Goal: Information Seeking & Learning: Learn about a topic

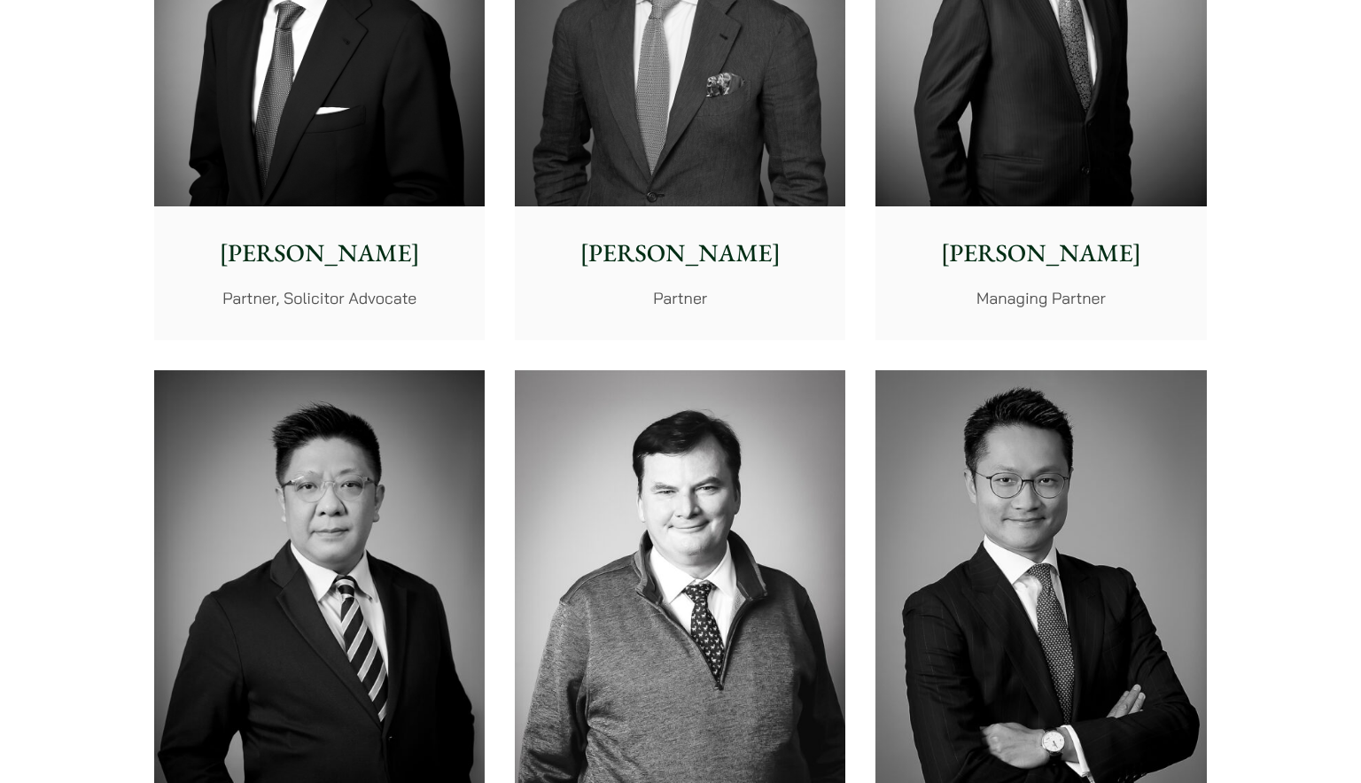
scroll to position [886, 0]
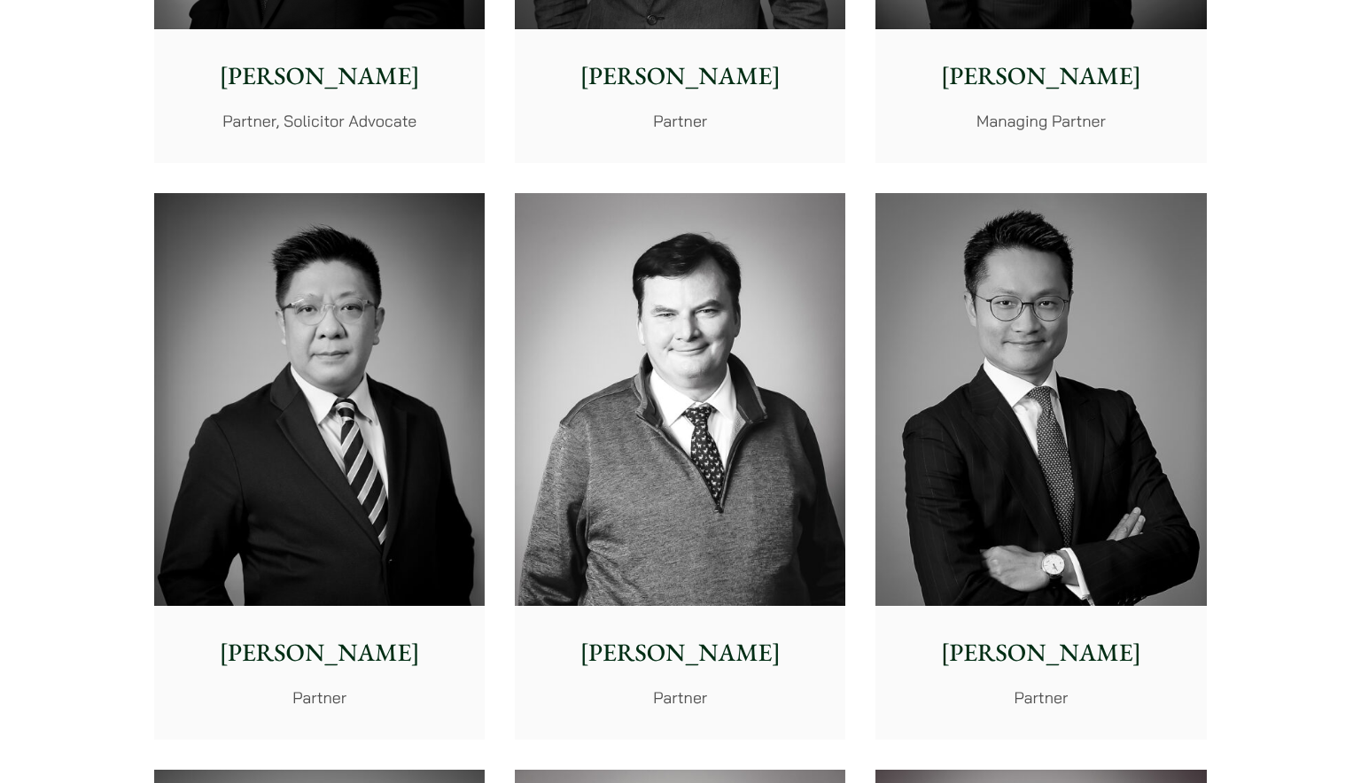
click at [650, 556] on img at bounding box center [680, 400] width 330 height 414
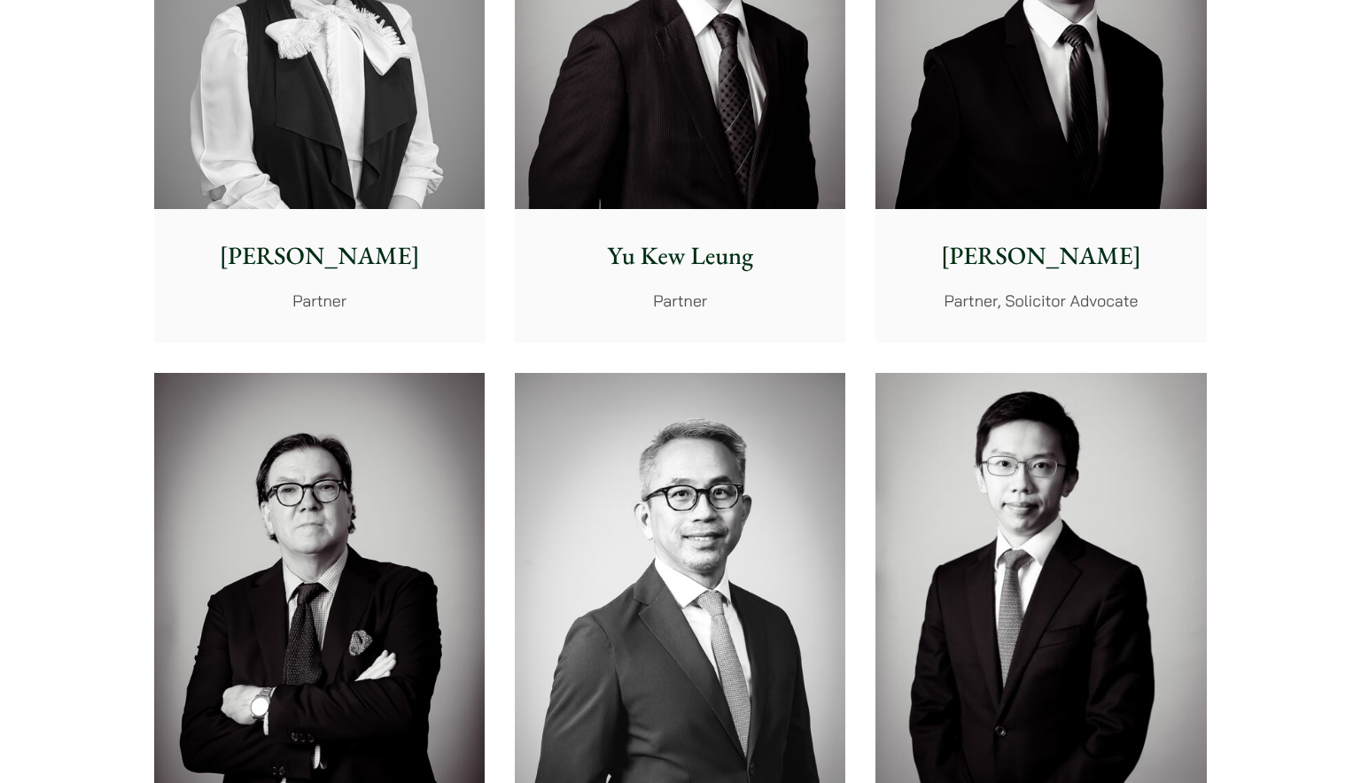
scroll to position [1772, 0]
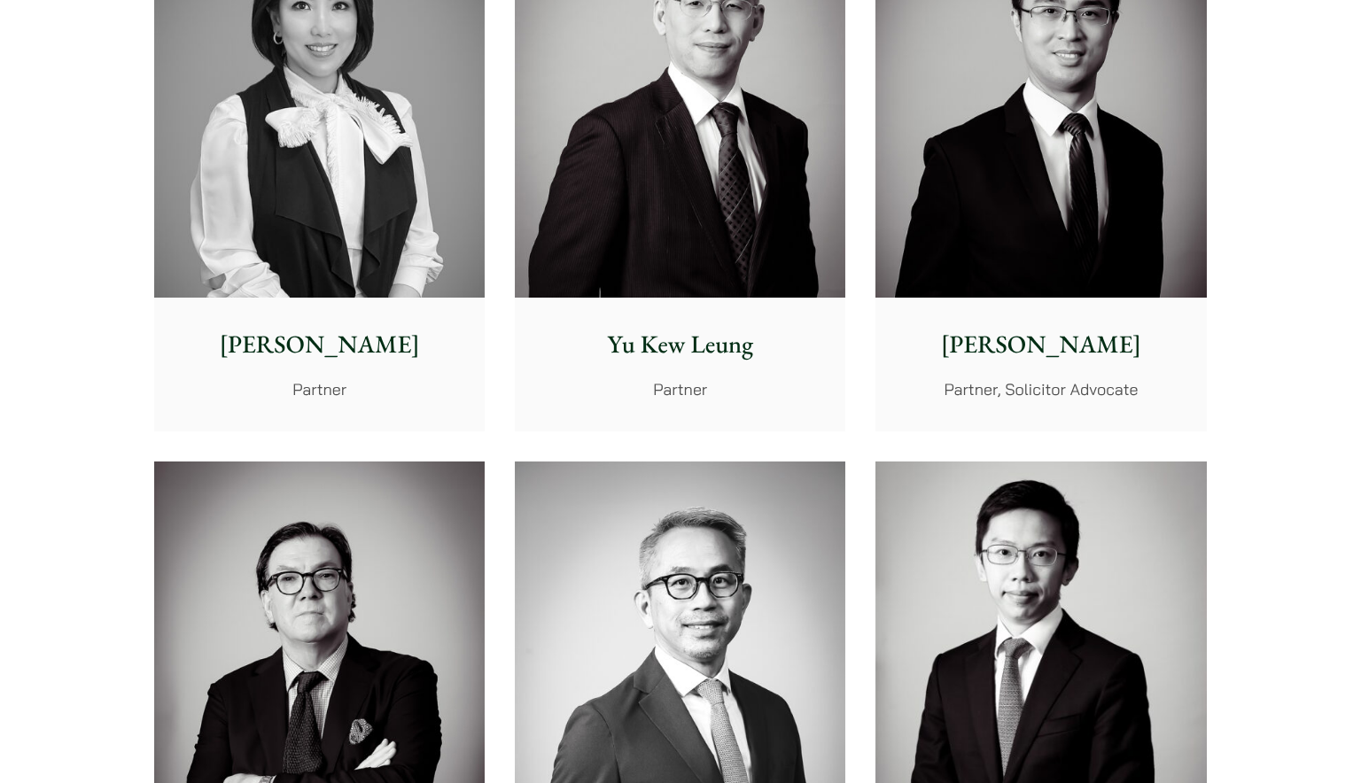
click at [204, 310] on div "[PERSON_NAME] Partner" at bounding box center [319, 364] width 330 height 132
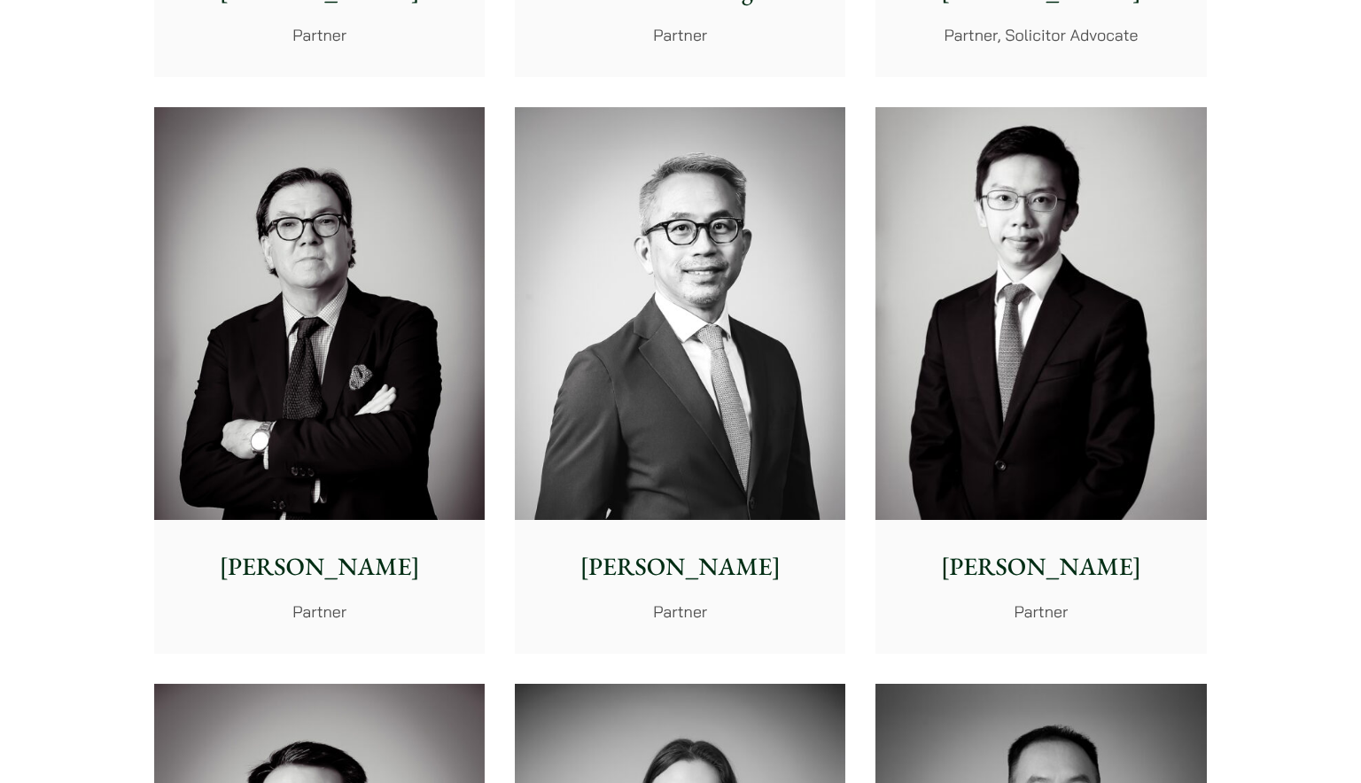
click at [196, 394] on img at bounding box center [319, 314] width 330 height 414
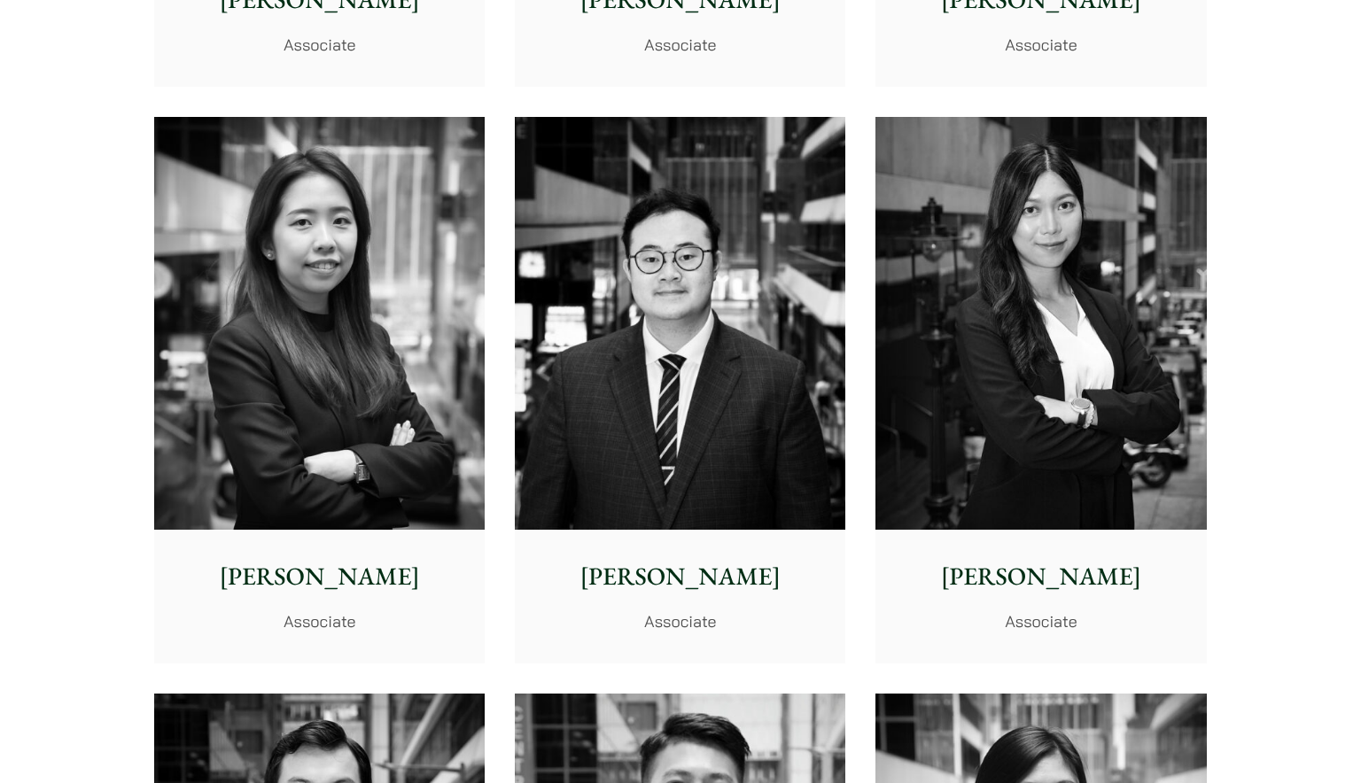
scroll to position [5935, 0]
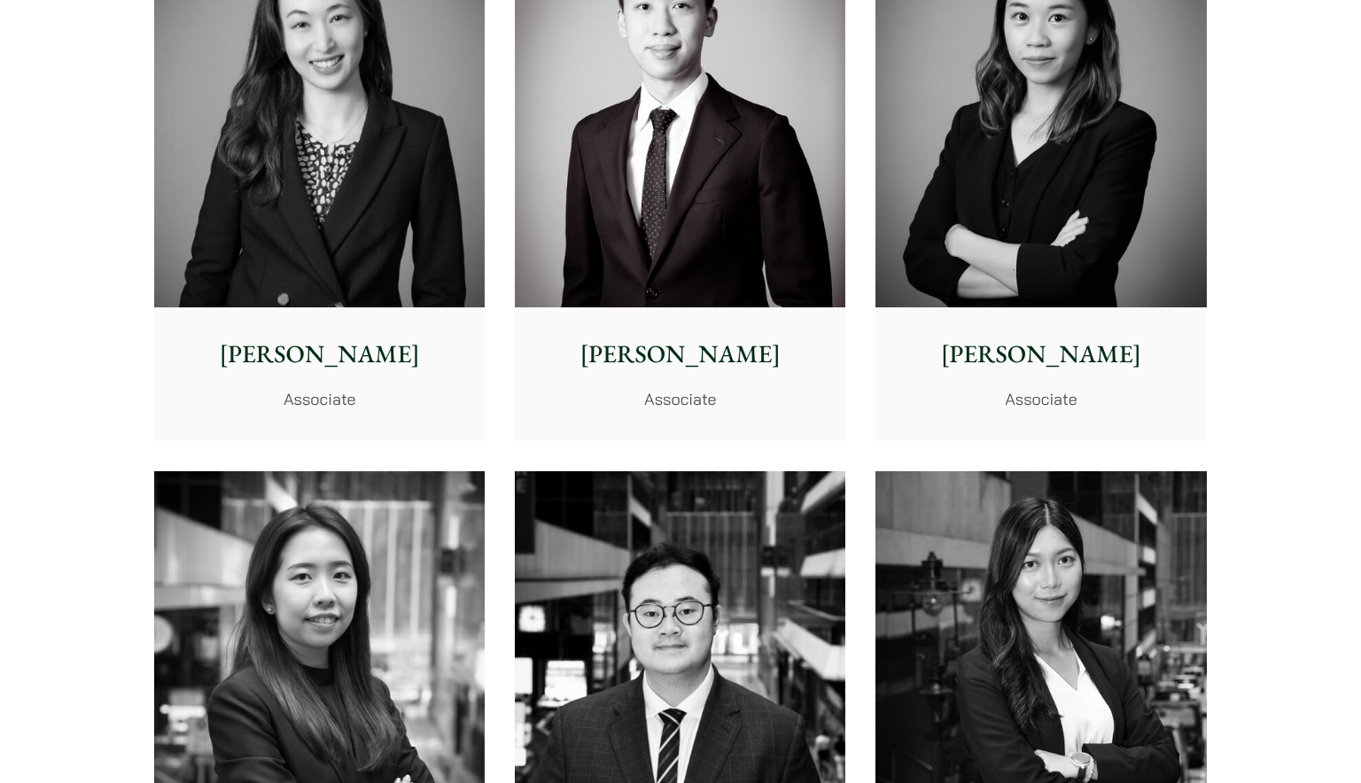
click at [240, 245] on img at bounding box center [319, 101] width 330 height 414
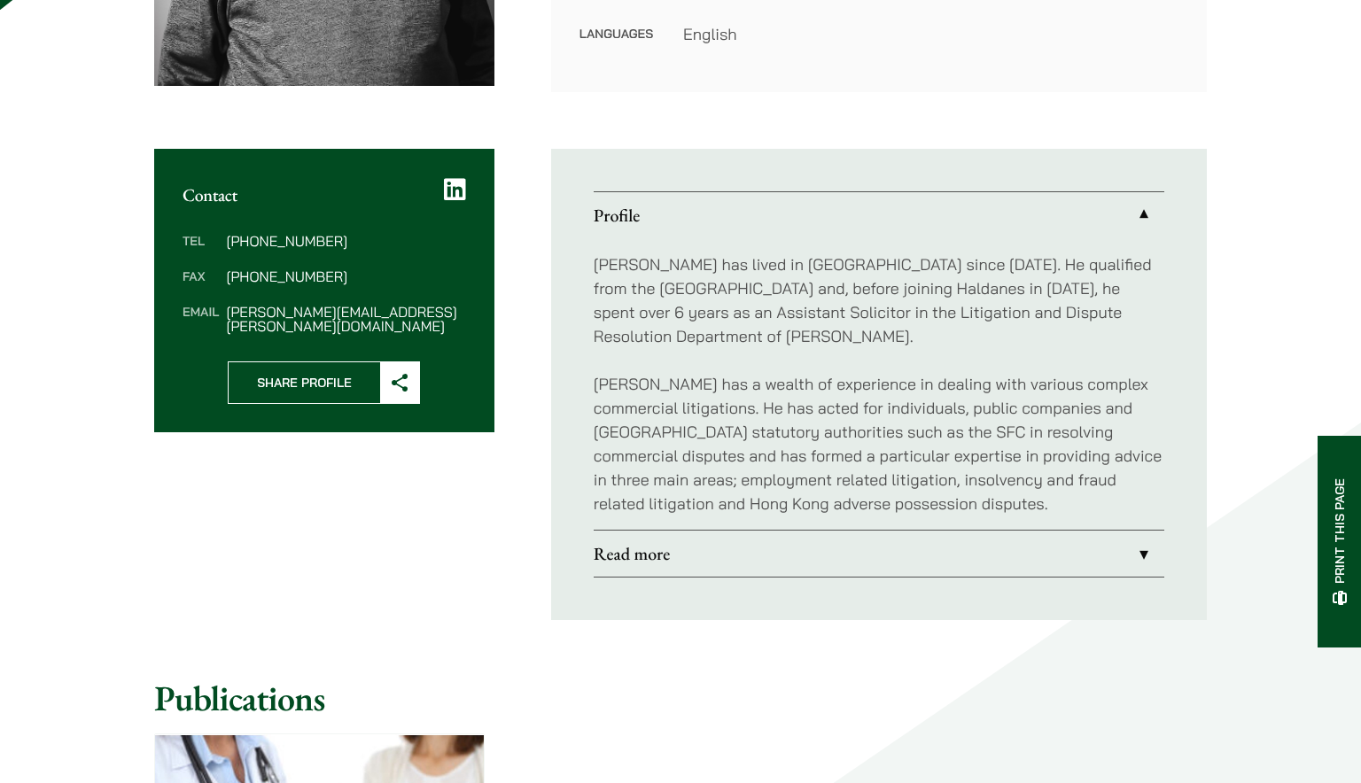
scroll to position [709, 0]
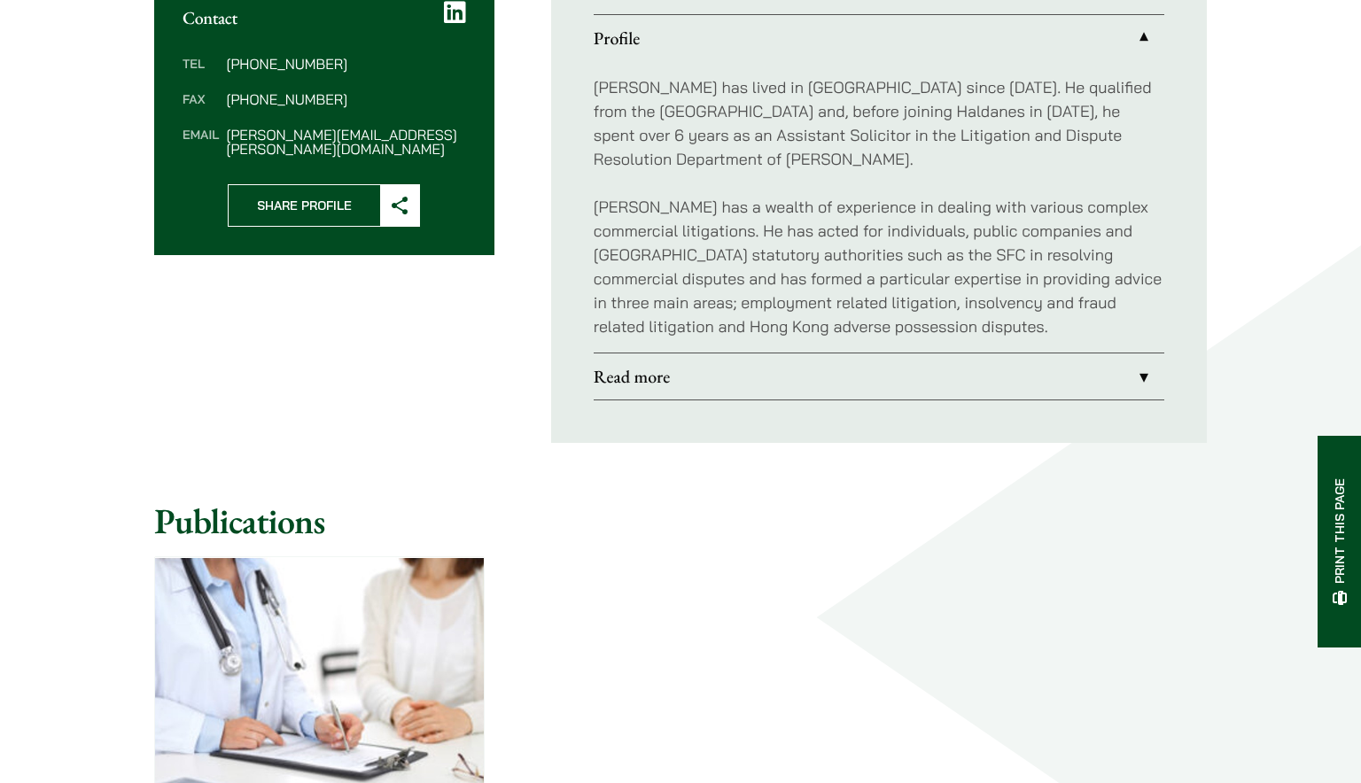
click at [635, 392] on link "Read more" at bounding box center [879, 376] width 571 height 46
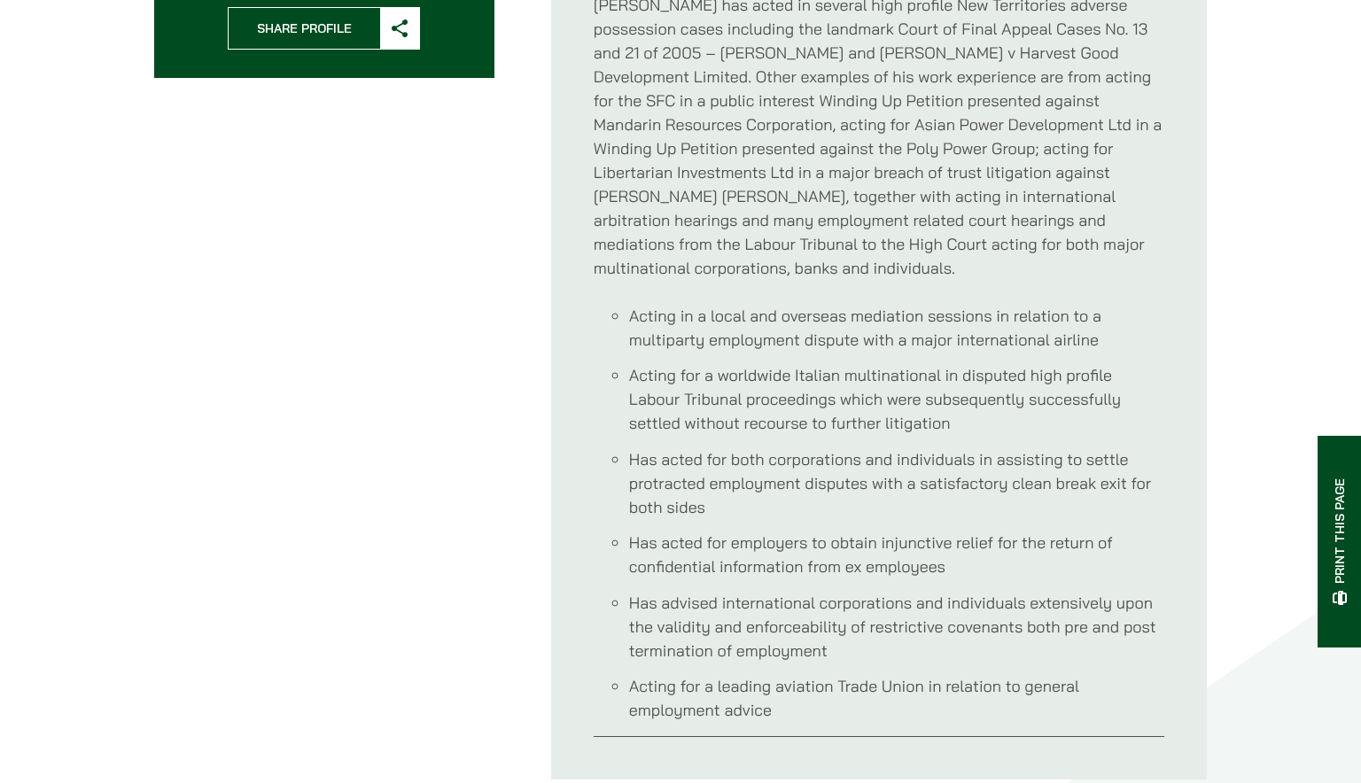
scroll to position [1063, 0]
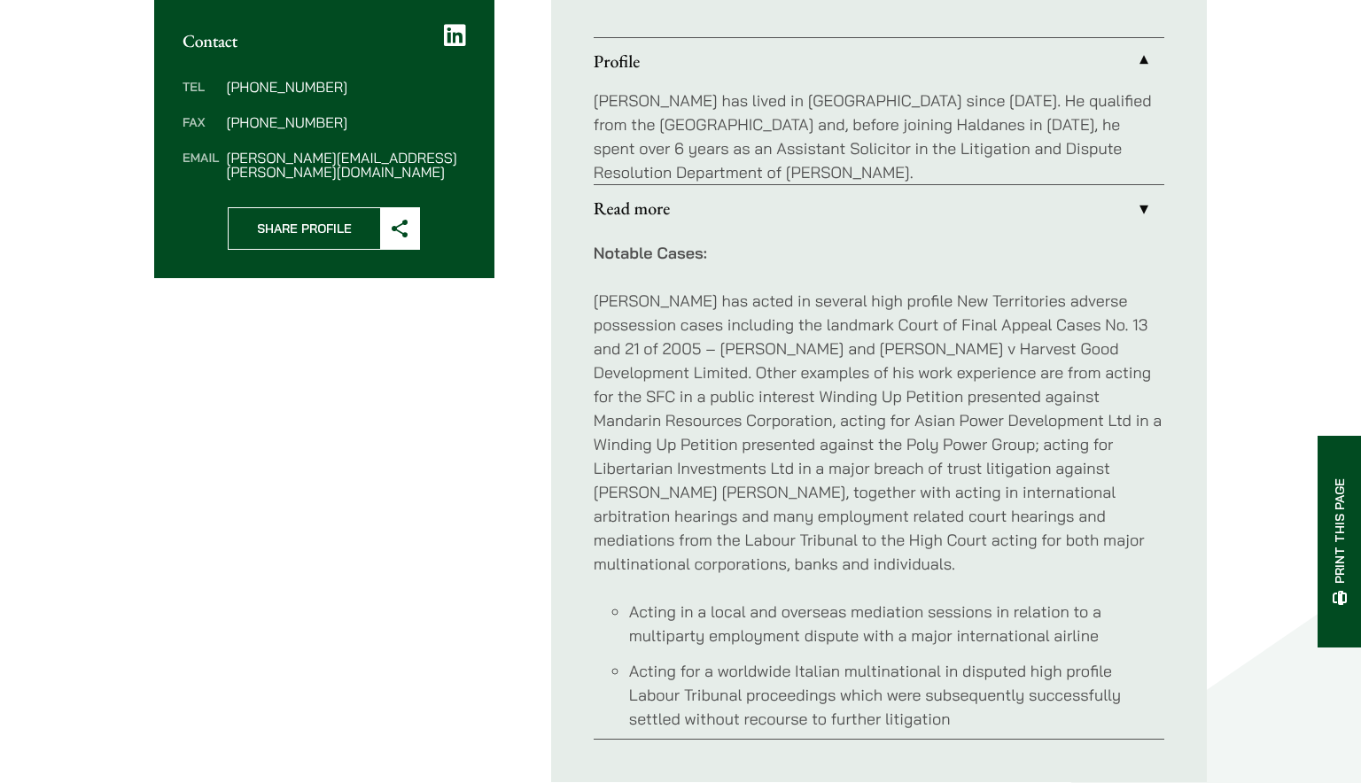
scroll to position [680, 0]
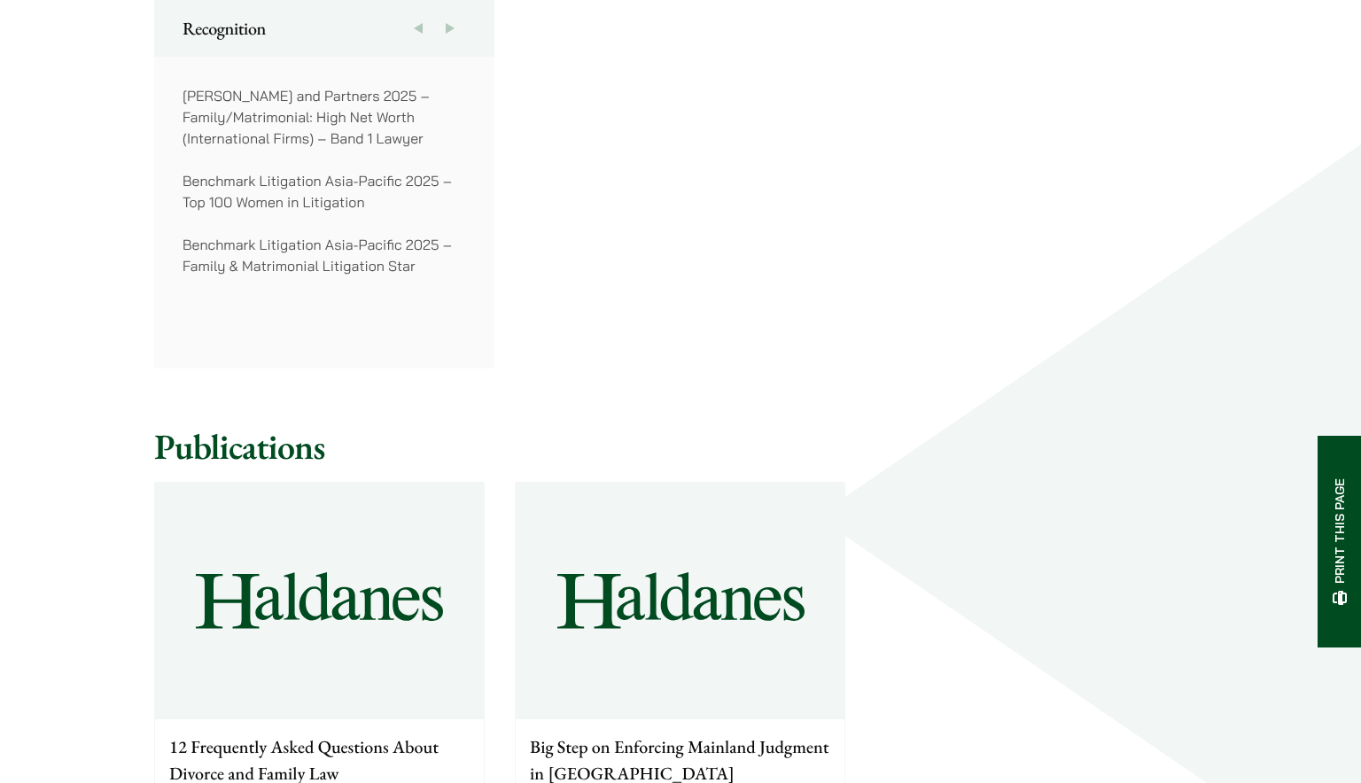
scroll to position [1772, 0]
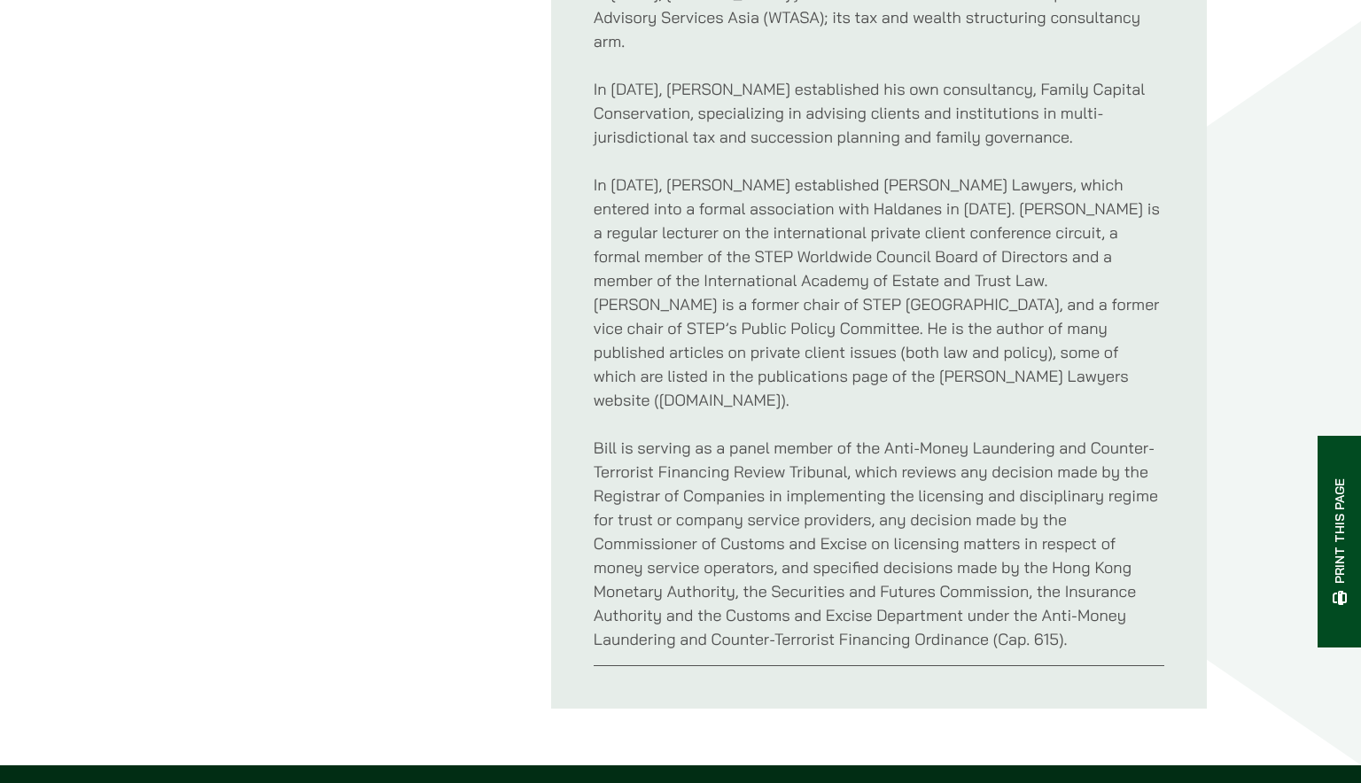
scroll to position [1417, 0]
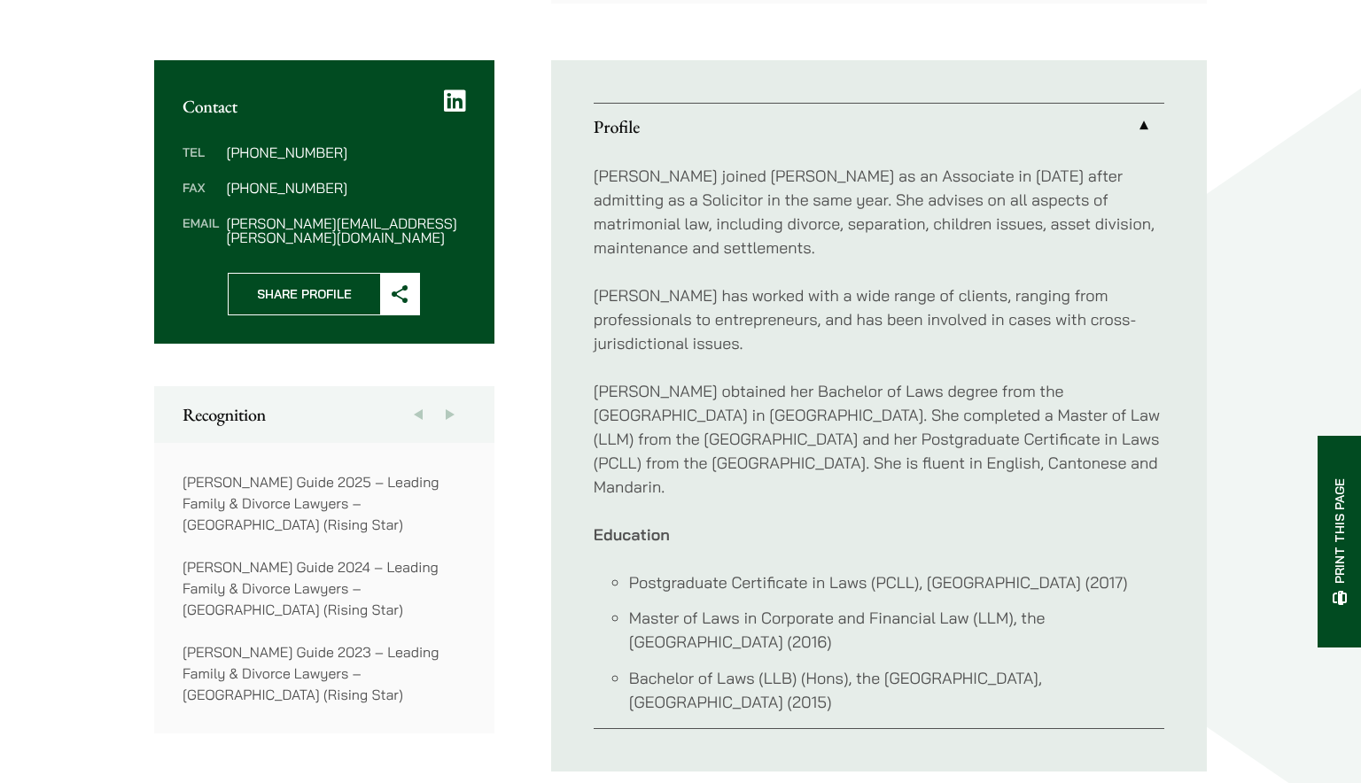
scroll to position [532, 0]
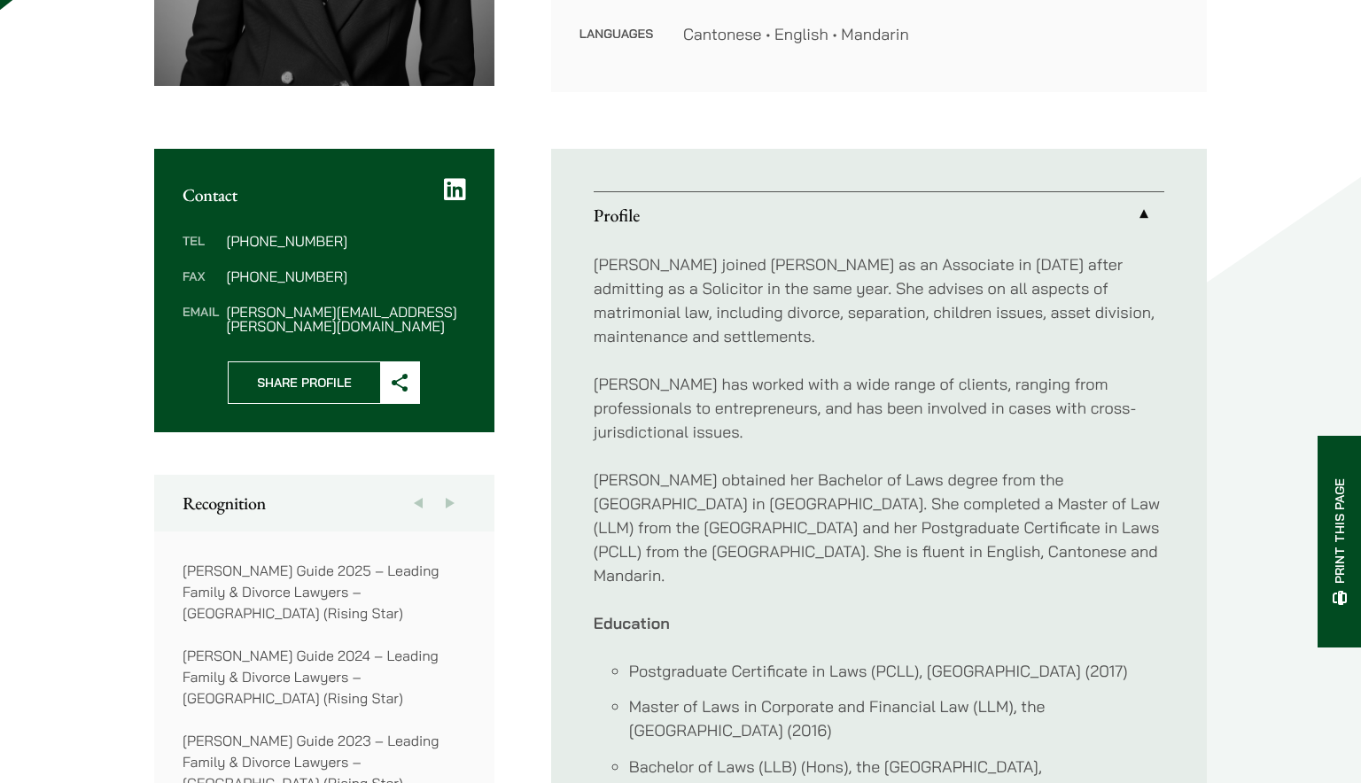
click at [664, 113] on div "Home » Lawyers » [PERSON_NAME] [PERSON_NAME] Associate Practice Areas Matrimoni…" at bounding box center [680, 263] width 1116 height 1204
